Goal: Task Accomplishment & Management: Manage account settings

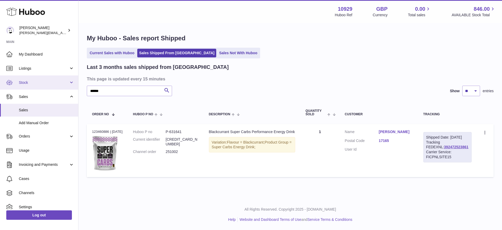
click at [40, 86] on link "Stock" at bounding box center [39, 82] width 78 height 14
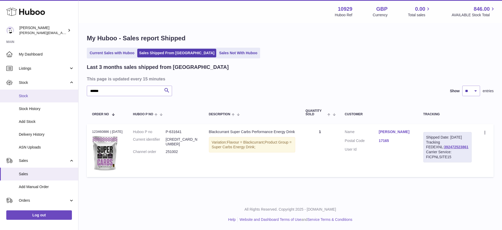
click at [33, 97] on span "Stock" at bounding box center [46, 95] width 55 height 5
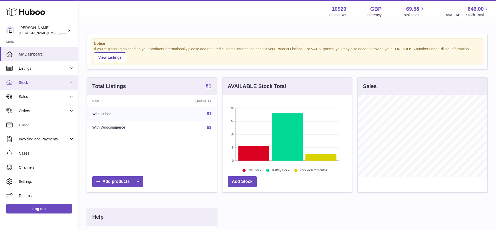
click at [11, 87] on link "Stock" at bounding box center [39, 82] width 78 height 14
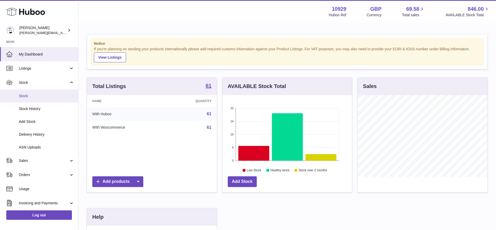
click at [13, 98] on link "Stock" at bounding box center [39, 95] width 78 height 13
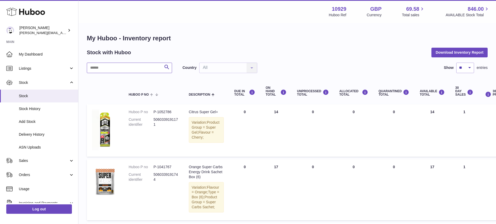
click at [138, 68] on input "text" at bounding box center [129, 68] width 85 height 10
click at [138, 68] on input "*" at bounding box center [129, 68] width 85 height 10
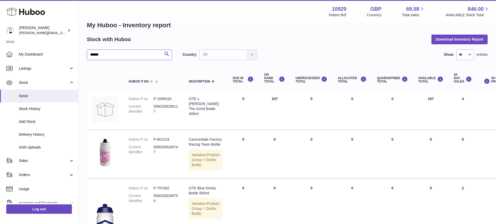
scroll to position [8, 0]
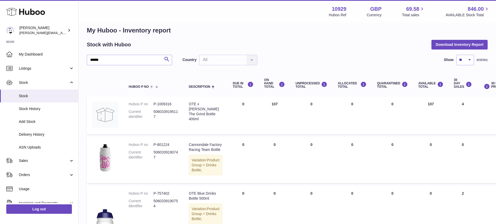
click at [231, 110] on td "DUE IN Total 0" at bounding box center [243, 115] width 31 height 38
drag, startPoint x: 145, startPoint y: 60, endPoint x: 62, endPoint y: 76, distance: 85.3
click at [62, 76] on div "Huboo Thomas Potter thomas@otesports.co.uk Main My Dashboard Listings Not with …" at bounding box center [248, 208] width 496 height 433
type input "*****"
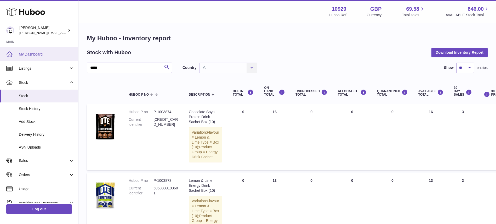
drag, startPoint x: 120, startPoint y: 71, endPoint x: 60, endPoint y: 60, distance: 60.6
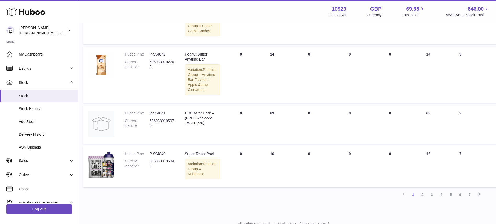
scroll to position [599, 4]
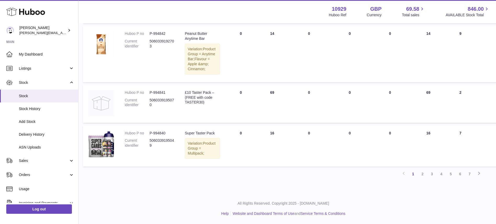
click at [102, 99] on img at bounding box center [101, 103] width 26 height 26
drag, startPoint x: 196, startPoint y: 81, endPoint x: 166, endPoint y: 81, distance: 30.6
click at [166, 85] on tr "Huboo P no P-994841 Current identifier 5060339195070 Description £10 Taster Pac…" at bounding box center [328, 104] width 491 height 38
click at [184, 112] on td "Description £10 Taster Pack – (FREE with code TASTER30)" at bounding box center [203, 104] width 46 height 38
click at [423, 174] on link "2" at bounding box center [422, 173] width 9 height 9
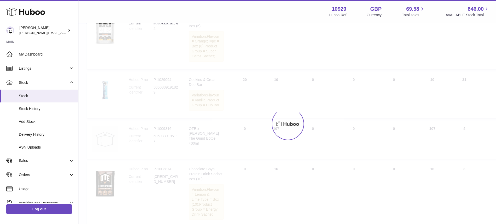
scroll to position [24, 0]
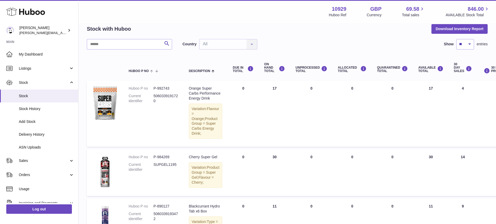
drag, startPoint x: 181, startPoint y: 81, endPoint x: 250, endPoint y: 107, distance: 73.4
click at [250, 107] on td "DUE IN Total 0" at bounding box center [243, 114] width 31 height 66
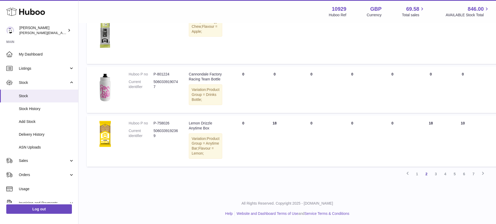
scroll to position [595, 0]
click at [437, 178] on link "3" at bounding box center [435, 173] width 9 height 9
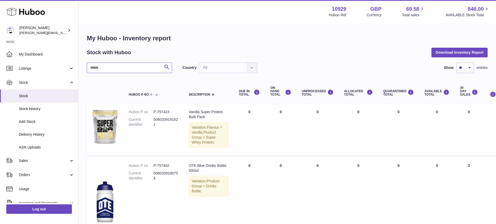
click at [144, 64] on input "text" at bounding box center [129, 68] width 85 height 10
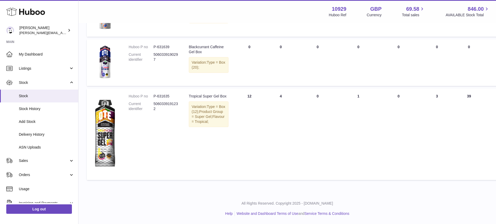
scroll to position [536, 0]
type input "***"
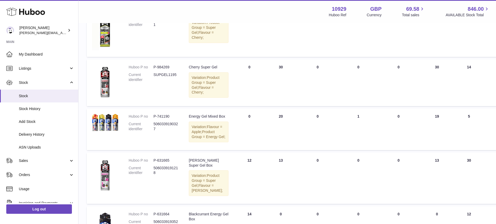
scroll to position [144, 0]
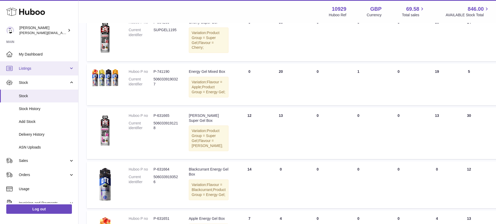
click at [22, 68] on span "Listings" at bounding box center [44, 68] width 50 height 5
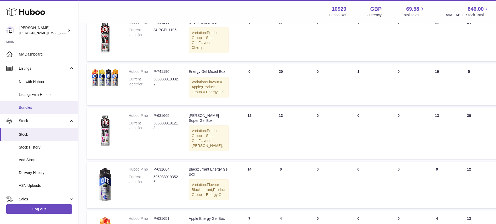
click at [30, 105] on span "Bundles" at bounding box center [46, 107] width 55 height 5
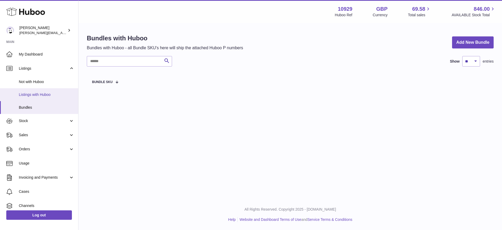
click at [25, 92] on span "Listings with Huboo" at bounding box center [46, 94] width 55 height 5
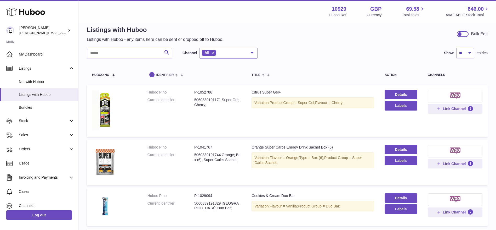
scroll to position [8, 0]
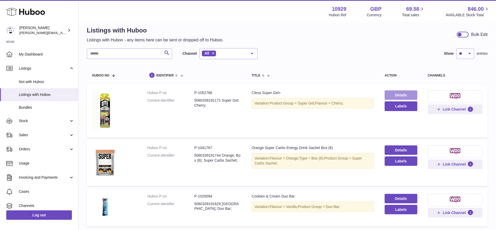
click at [394, 93] on link "Details" at bounding box center [401, 94] width 33 height 9
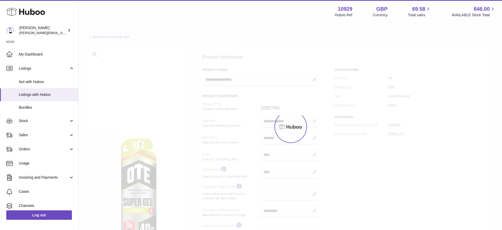
select select "***"
select select "****"
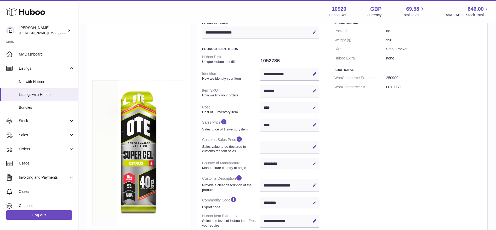
scroll to position [46, 0]
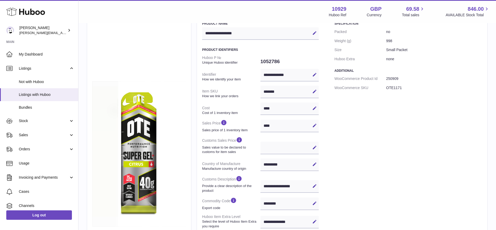
click at [232, 129] on strong "Sales price of 1 inventory item" at bounding box center [230, 130] width 57 height 5
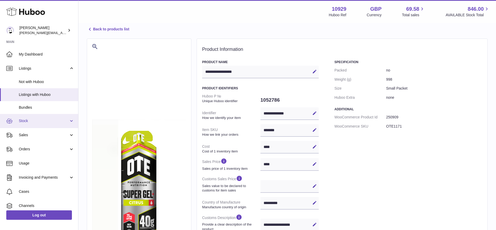
scroll to position [32, 0]
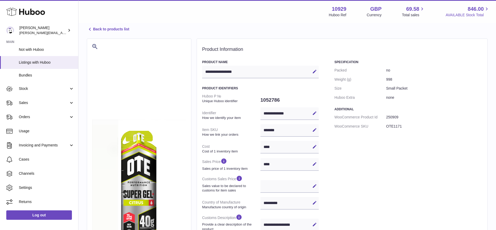
click at [476, 9] on span "846.00" at bounding box center [476, 8] width 16 height 7
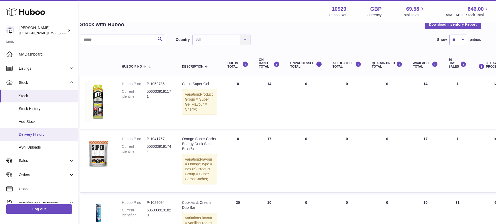
scroll to position [58, 0]
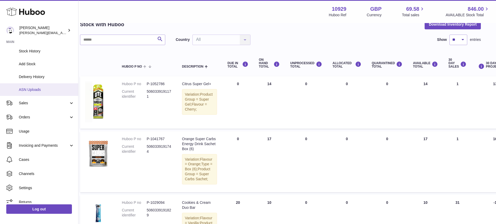
click at [28, 93] on link "ASN Uploads" at bounding box center [39, 89] width 78 height 13
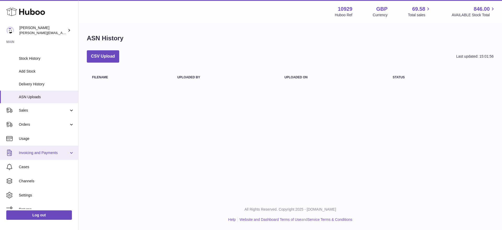
scroll to position [58, 0]
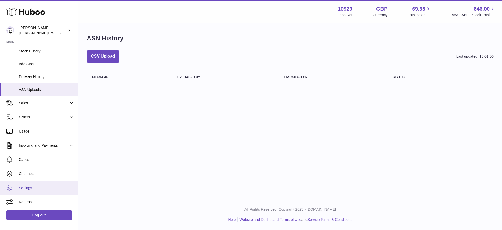
click at [27, 189] on span "Settings" at bounding box center [46, 187] width 55 height 5
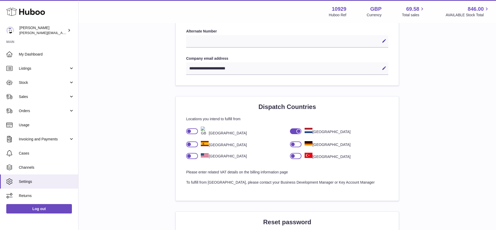
scroll to position [278, 0]
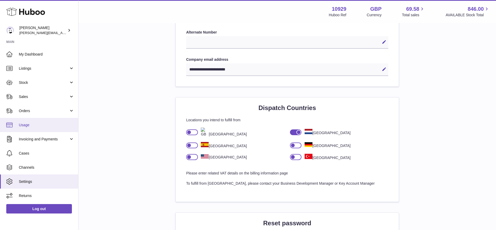
click at [43, 121] on link "Usage" at bounding box center [39, 125] width 78 height 14
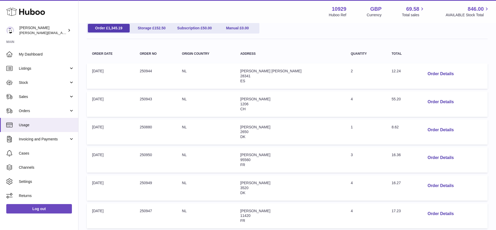
scroll to position [62, 0]
click at [29, 52] on span "My Dashboard" at bounding box center [46, 54] width 55 height 5
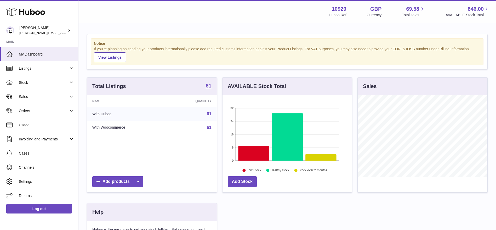
scroll to position [82, 129]
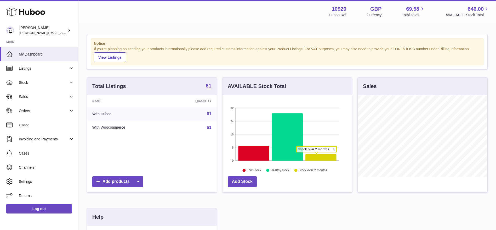
click at [316, 155] on icon at bounding box center [321, 157] width 31 height 7
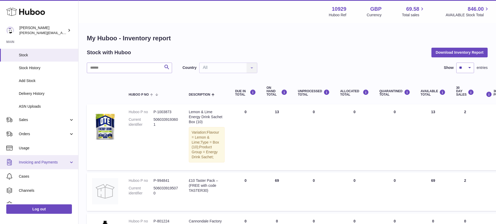
scroll to position [58, 0]
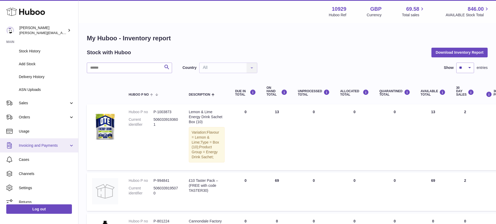
click at [35, 141] on link "Invoicing and Payments" at bounding box center [39, 145] width 78 height 14
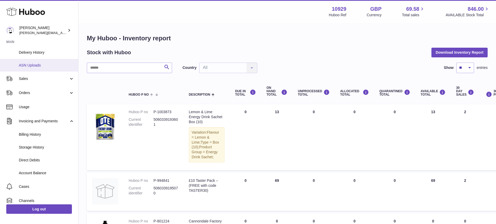
scroll to position [0, 0]
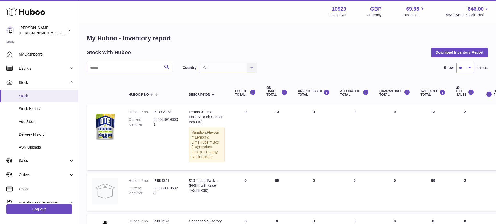
click at [26, 95] on span "Stock" at bounding box center [46, 95] width 55 height 5
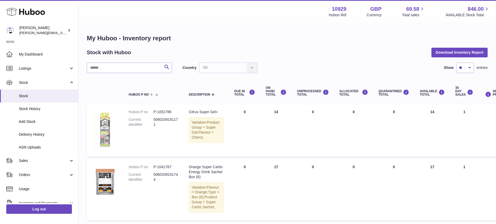
click at [107, 125] on img at bounding box center [105, 129] width 26 height 41
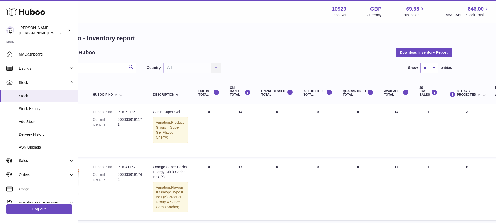
scroll to position [0, 32]
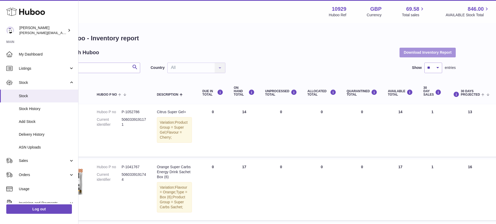
click at [413, 53] on button "Download Inventory Report" at bounding box center [428, 52] width 56 height 9
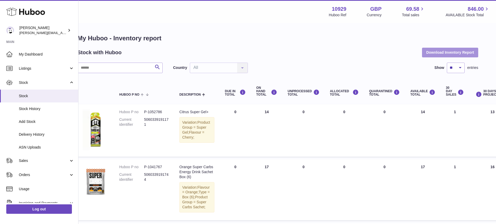
scroll to position [0, 0]
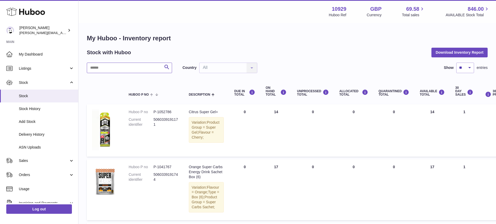
click at [121, 65] on input "text" at bounding box center [129, 68] width 85 height 10
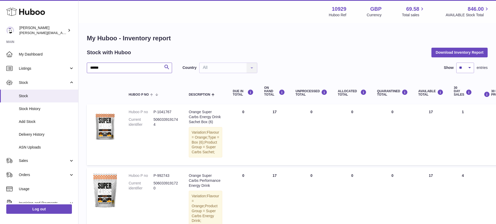
drag, startPoint x: 114, startPoint y: 68, endPoint x: 89, endPoint y: 67, distance: 25.7
click at [89, 67] on input "******" at bounding box center [129, 68] width 85 height 10
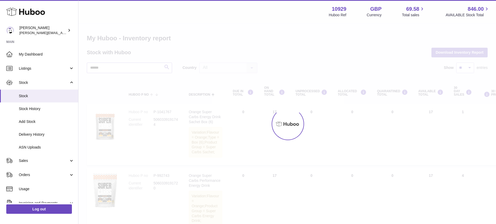
type input "*****"
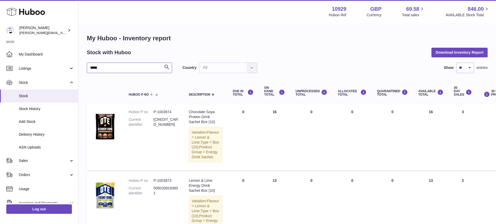
scroll to position [105, 0]
